Goal: Task Accomplishment & Management: Manage account settings

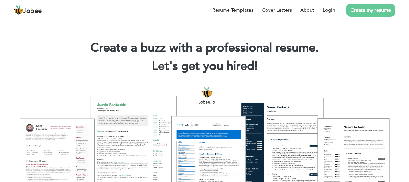
click at [326, 12] on link "Login" at bounding box center [329, 9] width 12 height 7
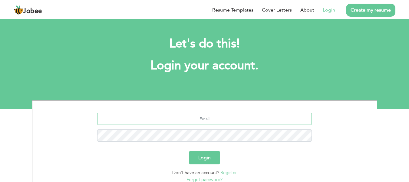
click at [228, 117] on input "text" at bounding box center [204, 118] width 215 height 12
type input "pa.saaqii@gmail.com"
click at [189, 151] on button "Login" at bounding box center [204, 157] width 31 height 13
